Goal: Information Seeking & Learning: Find contact information

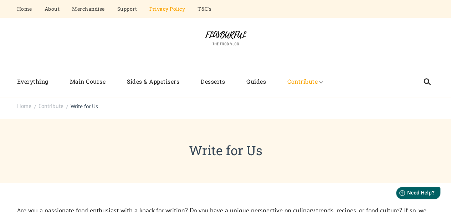
click at [172, 2] on link "Privacy Policy" at bounding box center [168, 9] width 36 height 18
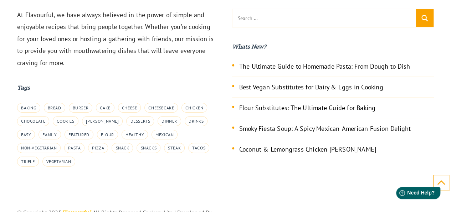
scroll to position [2461, 0]
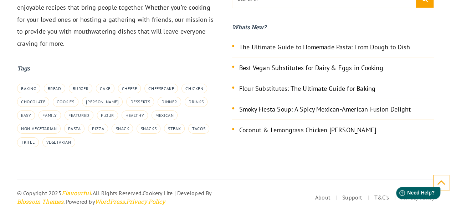
click at [445, 184] on icon at bounding box center [441, 182] width 9 height 9
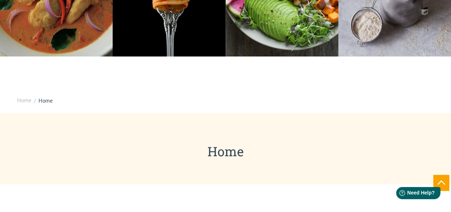
scroll to position [0, 0]
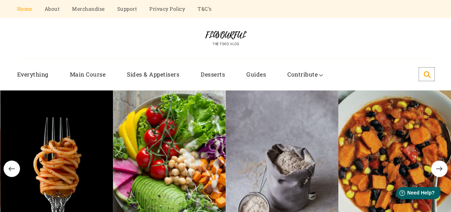
click at [435, 75] on button at bounding box center [426, 73] width 15 height 13
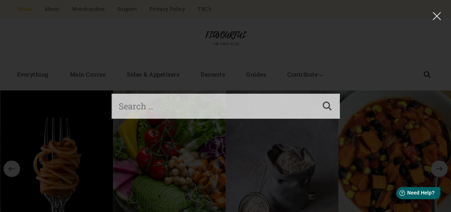
click at [228, 102] on input "Search for:" at bounding box center [213, 106] width 203 height 25
type input "contact"
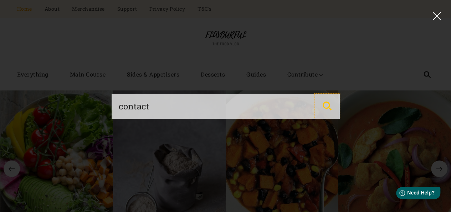
click at [331, 113] on input "Search" at bounding box center [327, 106] width 25 height 25
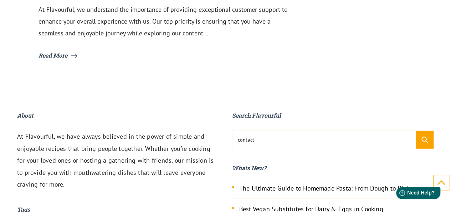
scroll to position [1035, 0]
